Goal: Navigation & Orientation: Find specific page/section

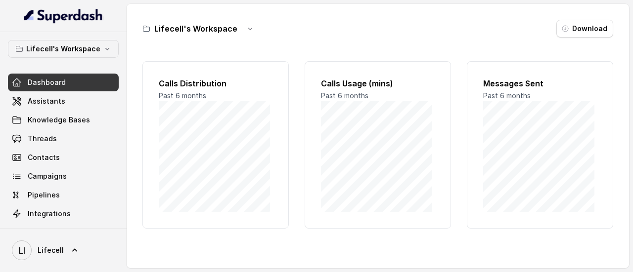
scroll to position [114, 0]
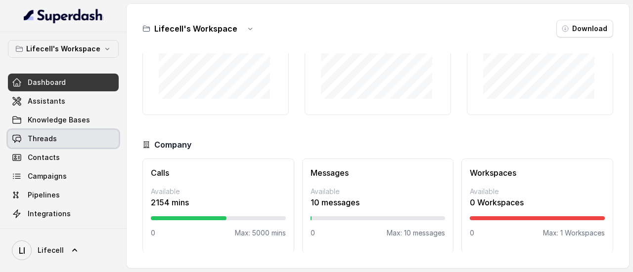
click at [34, 138] on span "Threads" at bounding box center [42, 139] width 29 height 10
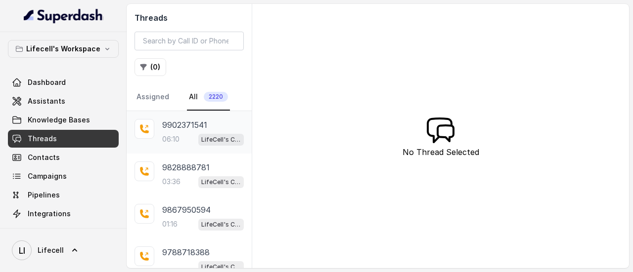
click at [218, 123] on div "9902371541" at bounding box center [203, 125] width 82 height 12
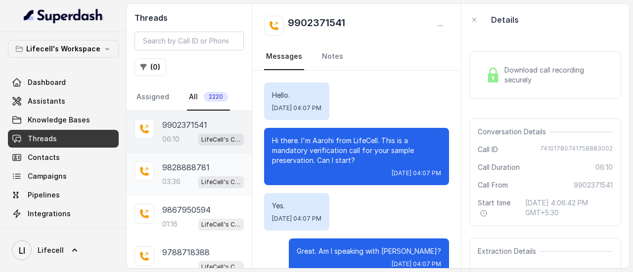
click at [186, 181] on div "03:36 LifeCell's Call Assistant" at bounding box center [203, 181] width 82 height 13
